Goal: Transaction & Acquisition: Purchase product/service

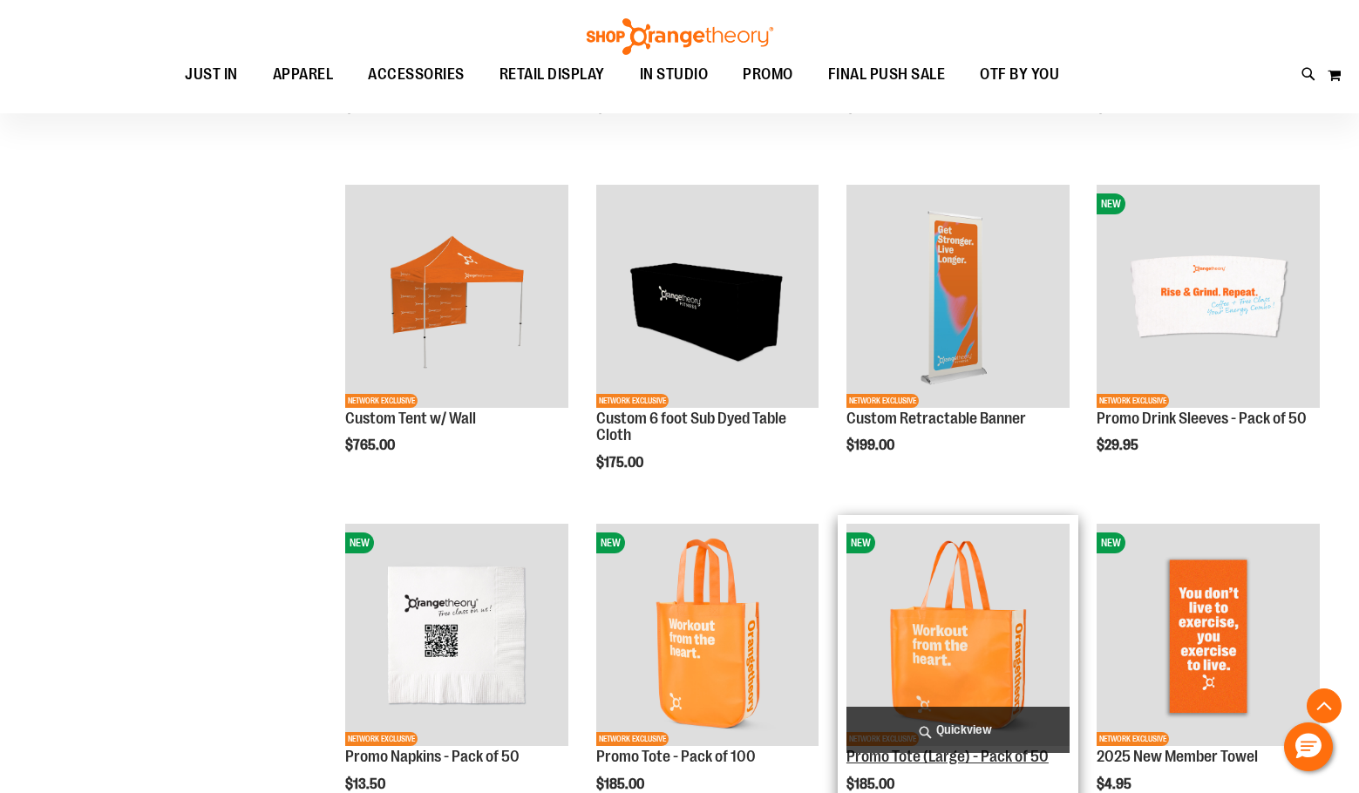
scroll to position [871, 0]
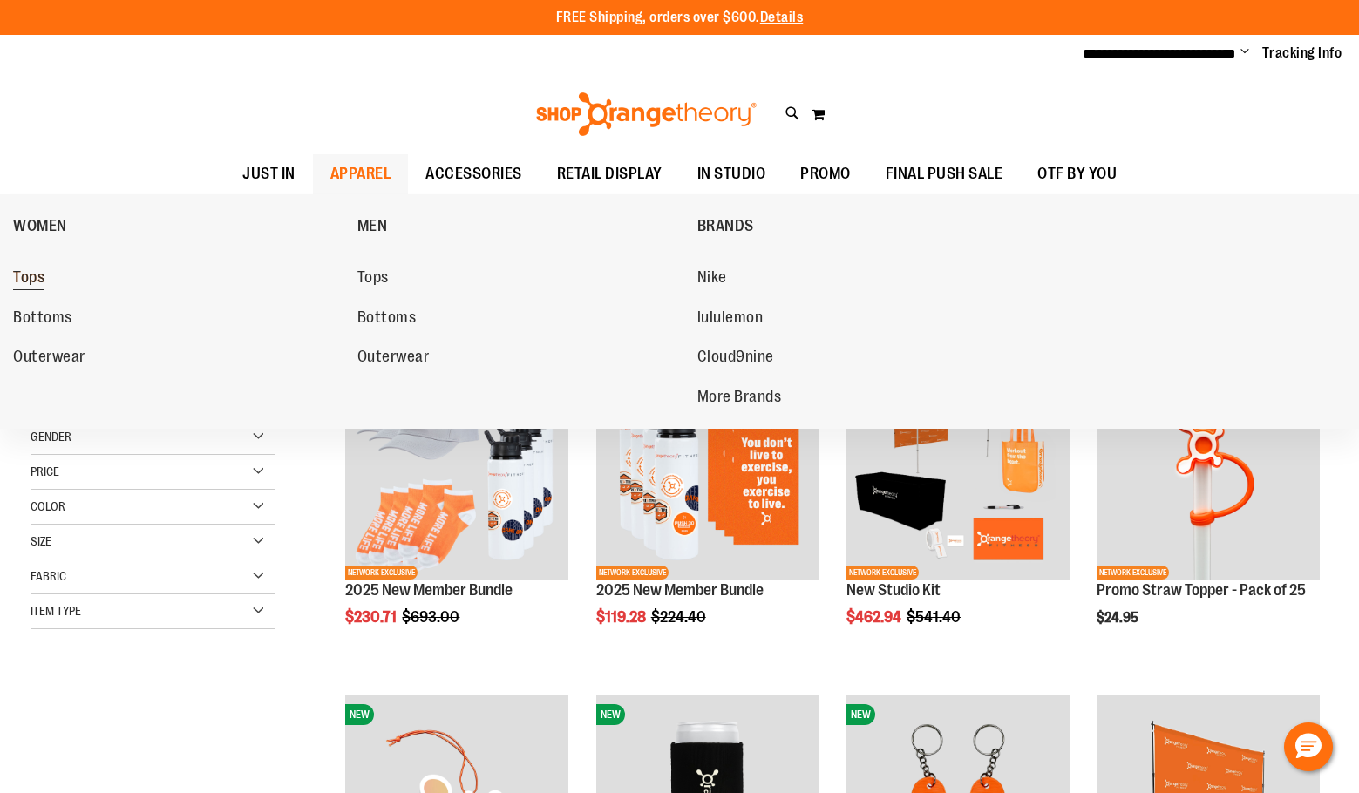
click at [34, 274] on span "Tops" at bounding box center [28, 279] width 31 height 22
click at [39, 281] on span "Tops" at bounding box center [28, 279] width 31 height 22
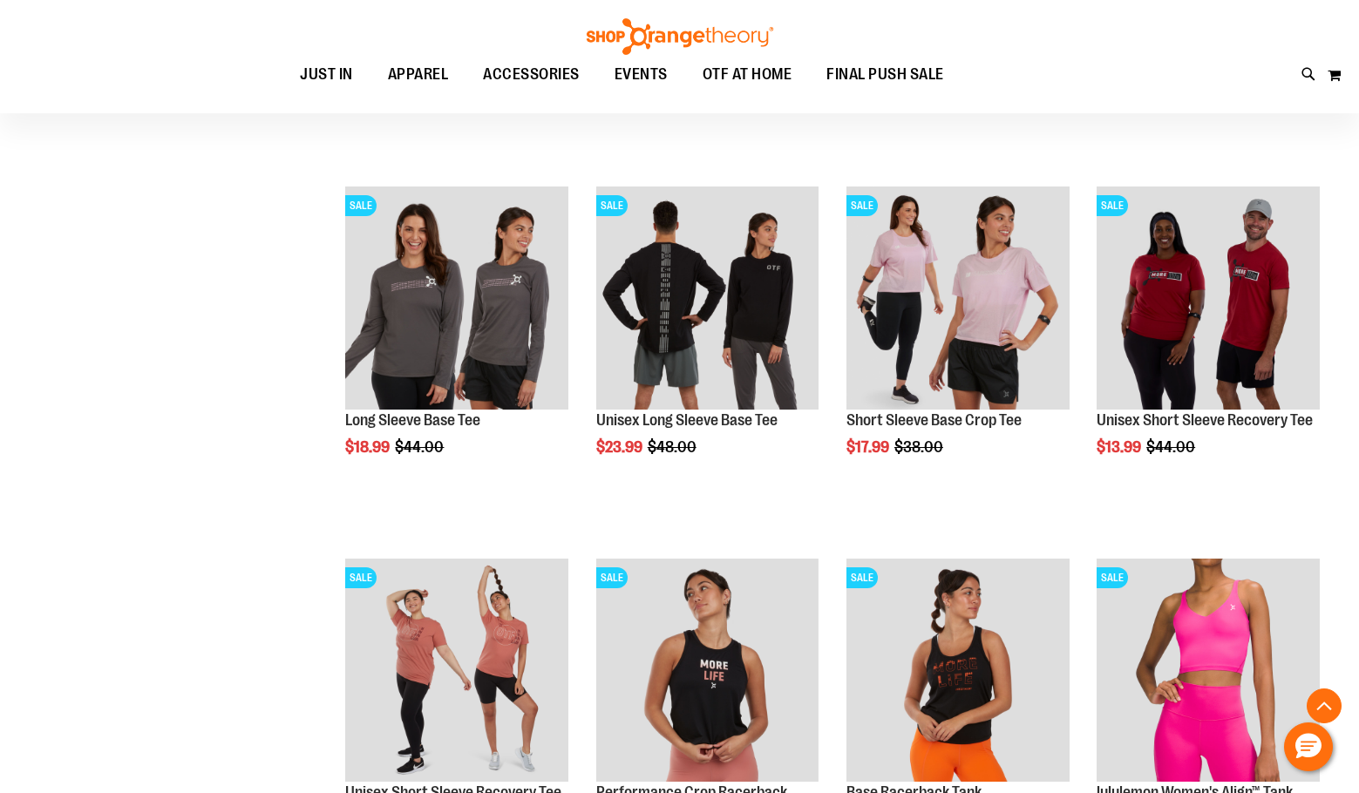
scroll to position [609, 0]
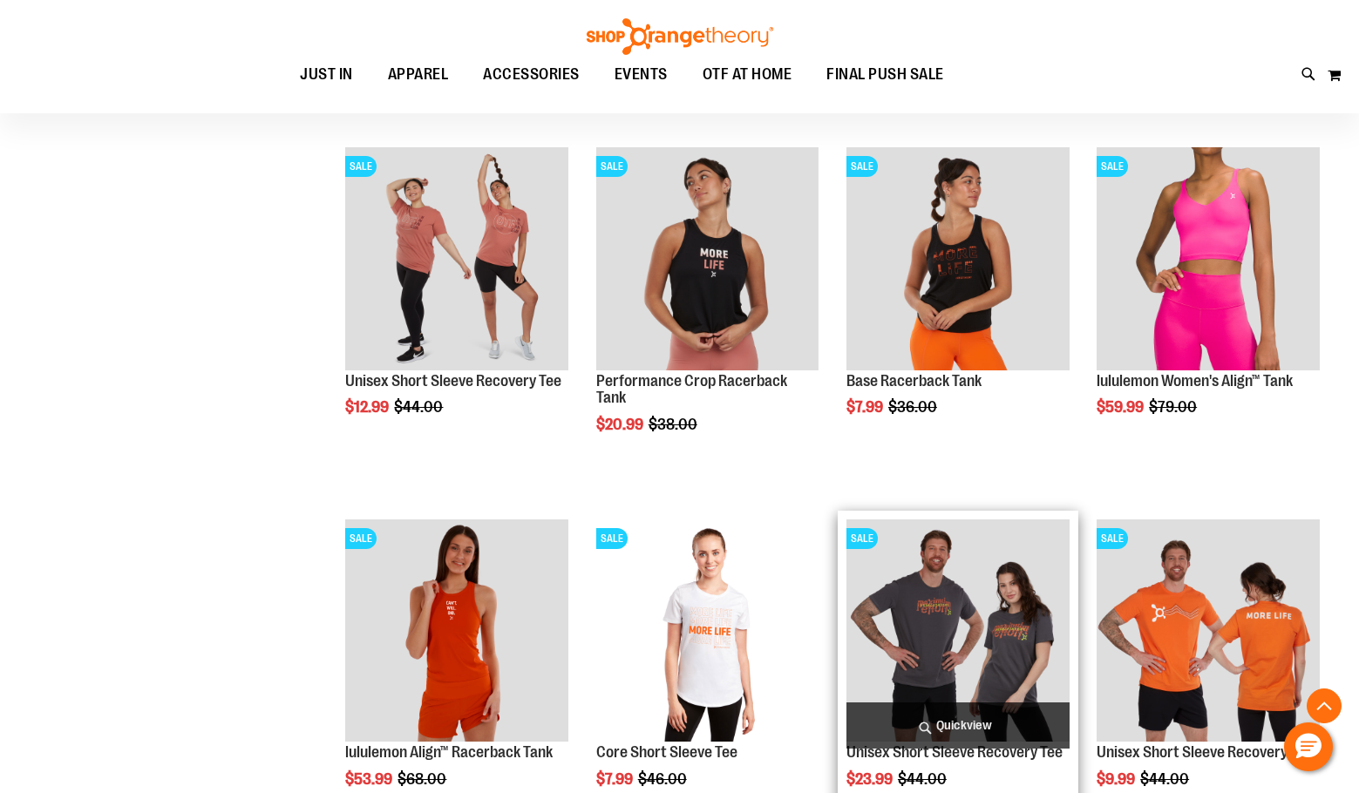
scroll to position [1045, 0]
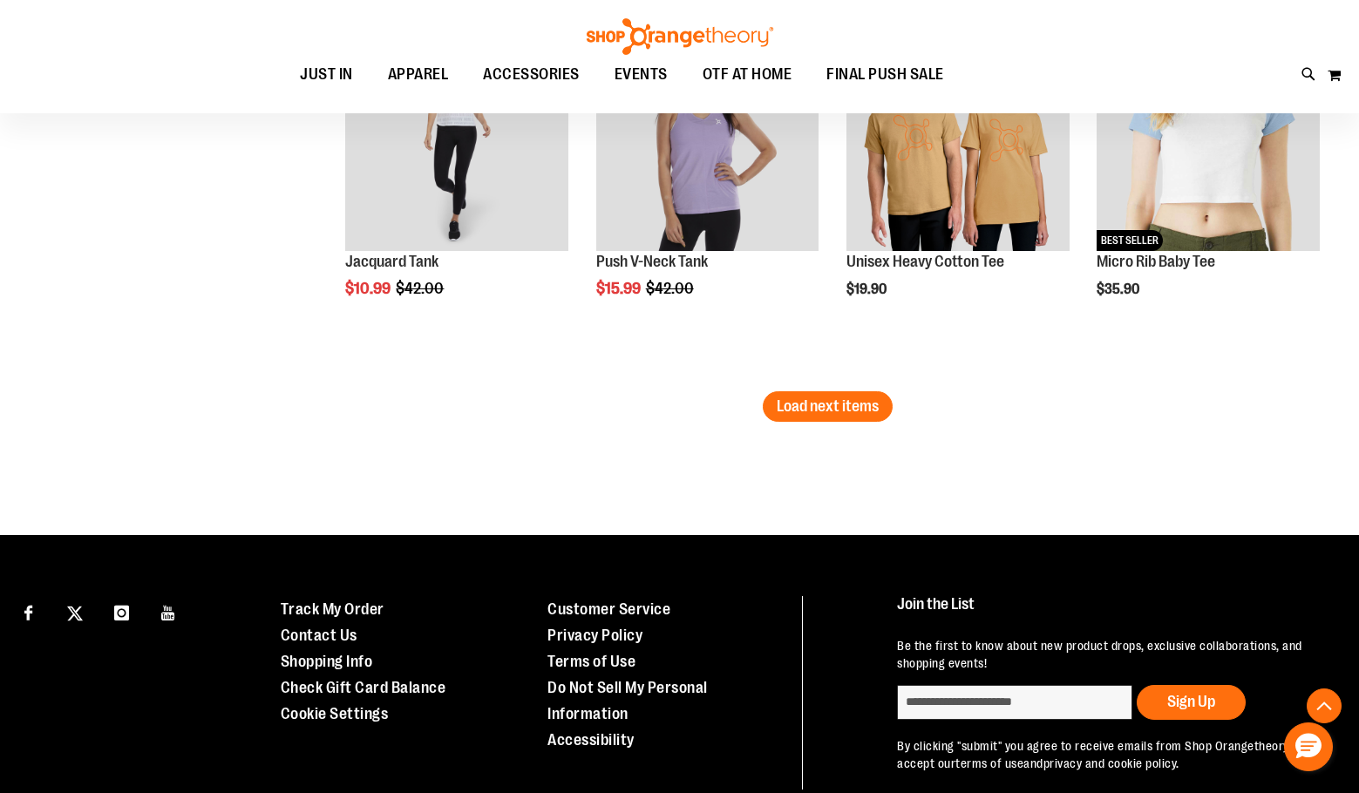
scroll to position [3311, 0]
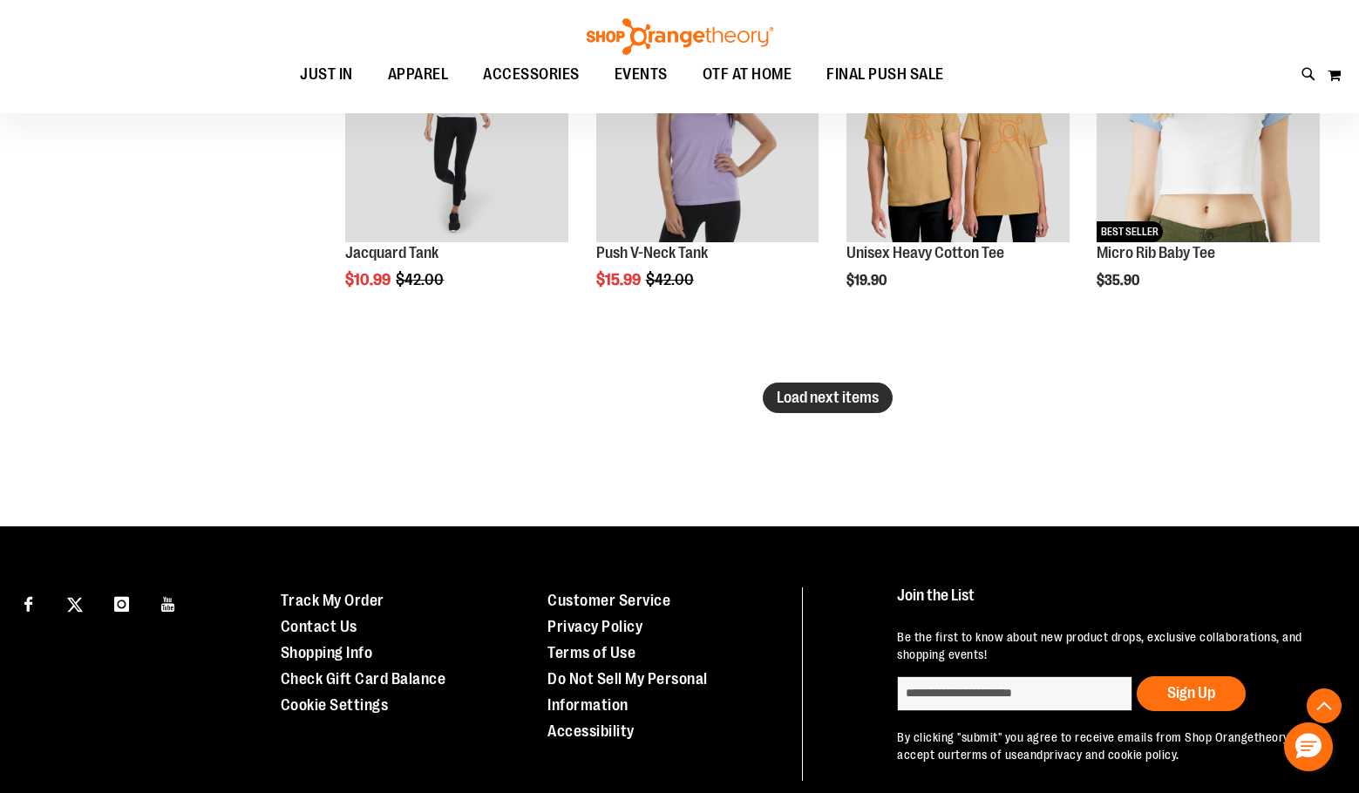
type input "**********"
click at [802, 395] on span "Load next items" at bounding box center [827, 397] width 102 height 17
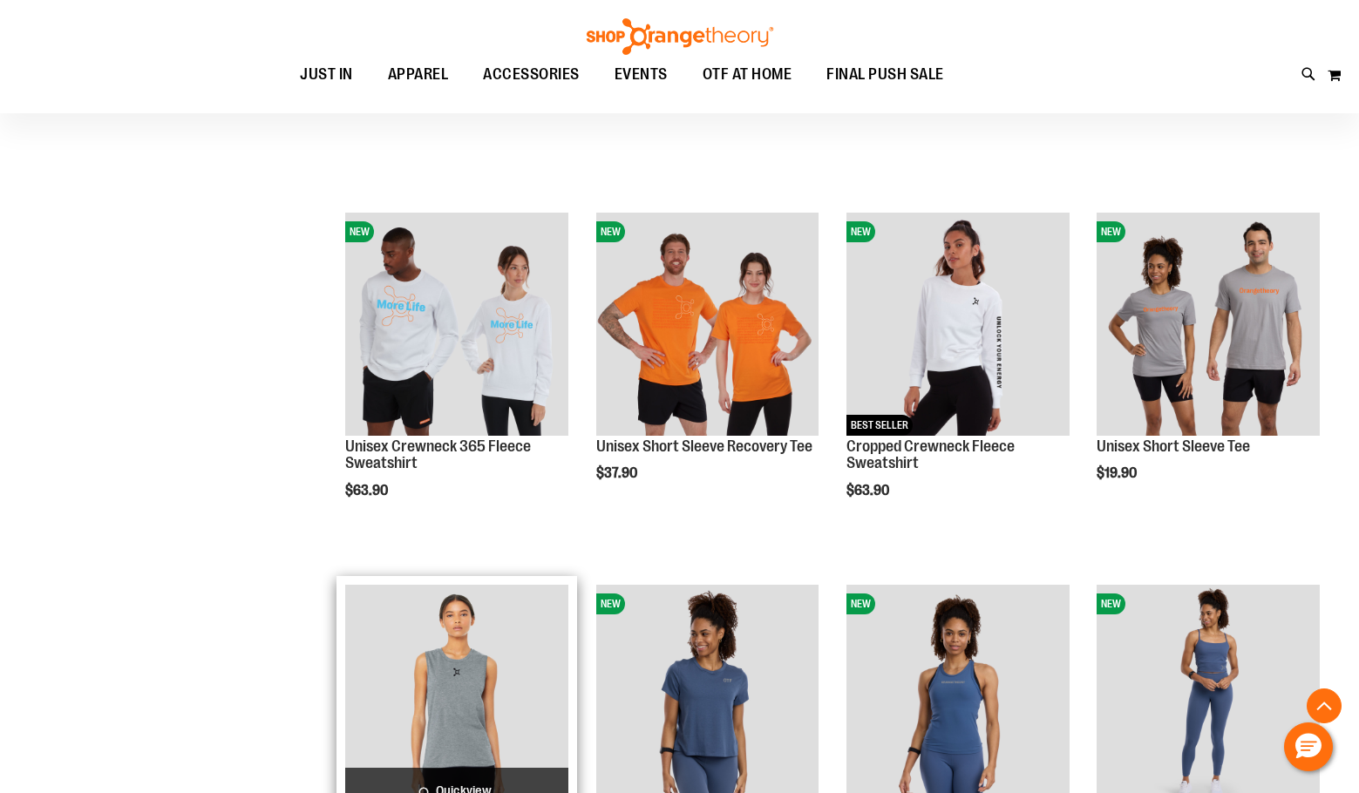
scroll to position [4269, 0]
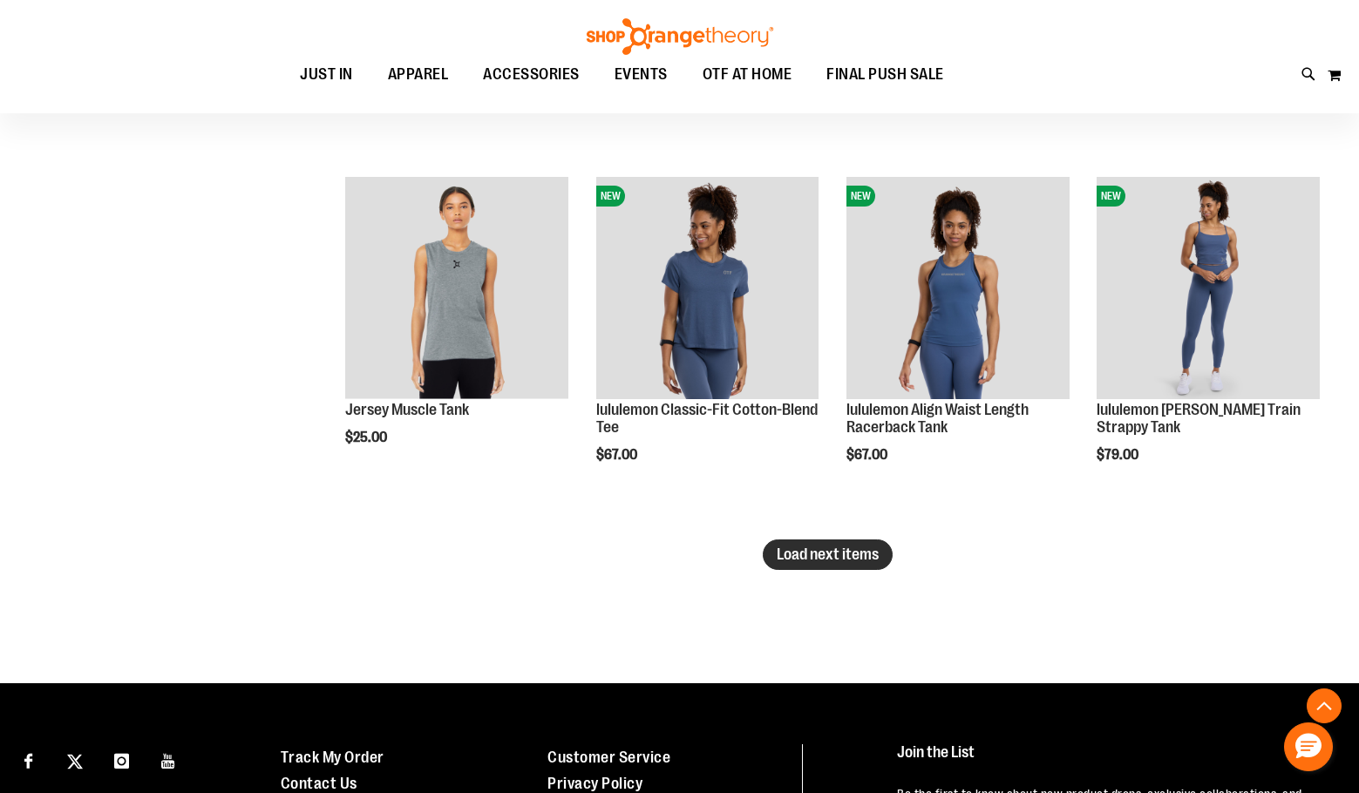
click at [797, 546] on span "Load next items" at bounding box center [827, 554] width 102 height 17
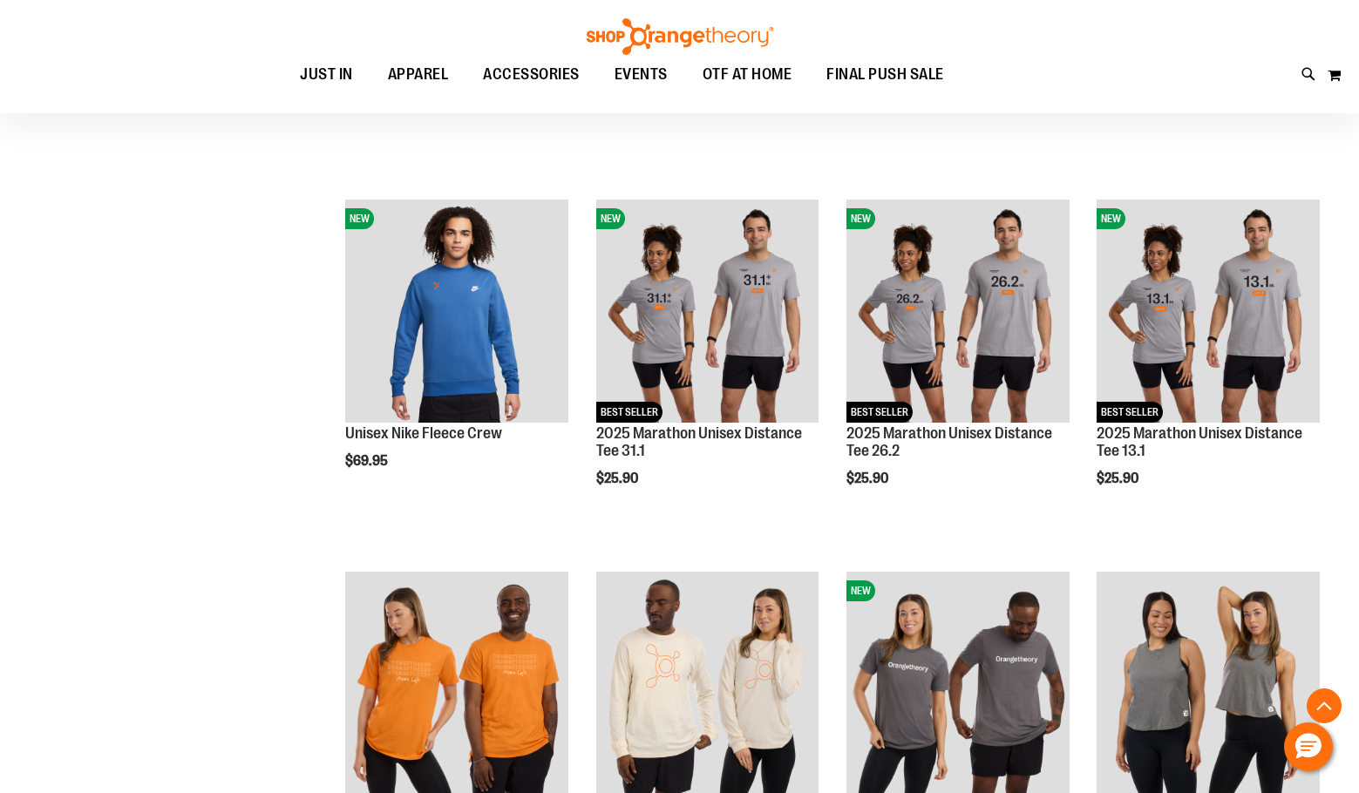
scroll to position [5100, 0]
